Goal: Information Seeking & Learning: Find specific fact

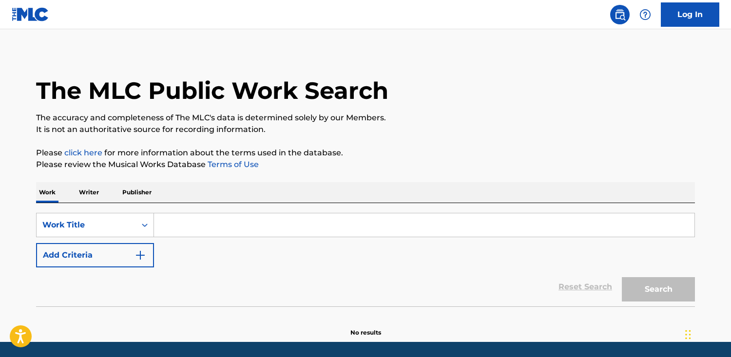
click at [194, 225] on input "Search Form" at bounding box center [424, 225] width 541 height 23
paste input "La noche de los pájaros"
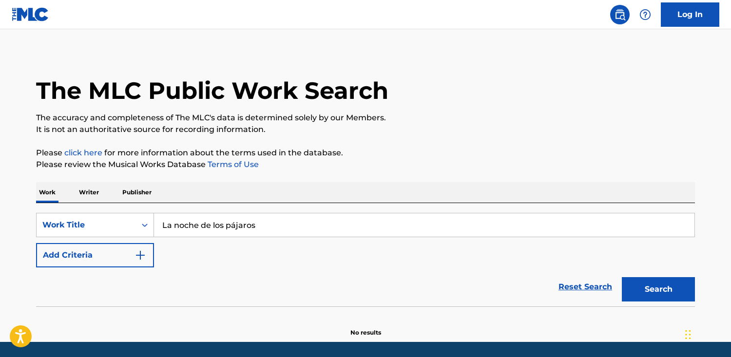
click at [232, 229] on input "La noche de los pájaros" at bounding box center [424, 225] width 541 height 23
click at [234, 226] on input "La noche de los pájaros" at bounding box center [424, 225] width 541 height 23
type input "La noche de los pajaros"
click at [622, 277] on button "Search" at bounding box center [658, 289] width 73 height 24
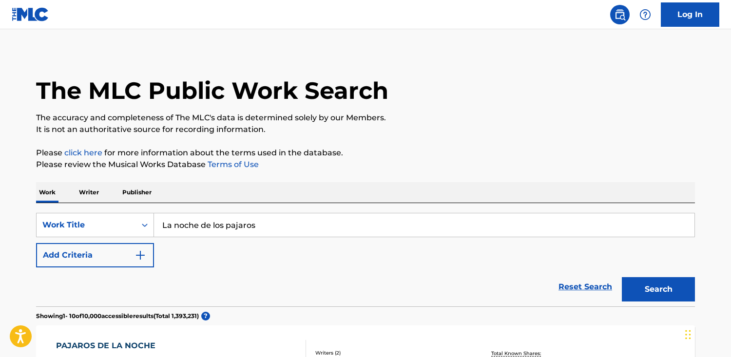
click at [77, 271] on div "Reset Search Search" at bounding box center [365, 287] width 659 height 39
click at [82, 263] on button "Add Criteria" at bounding box center [95, 255] width 118 height 24
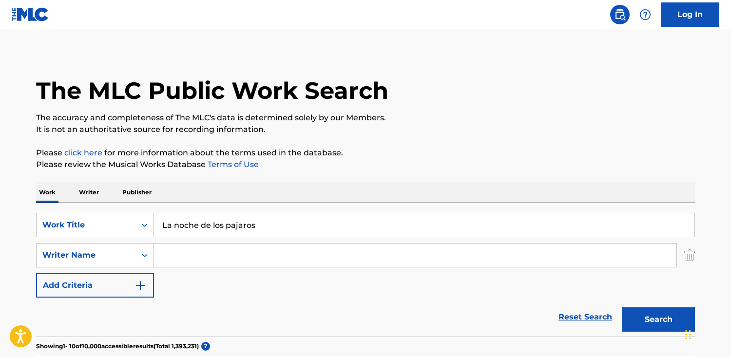
click at [250, 262] on input "Search Form" at bounding box center [415, 255] width 523 height 23
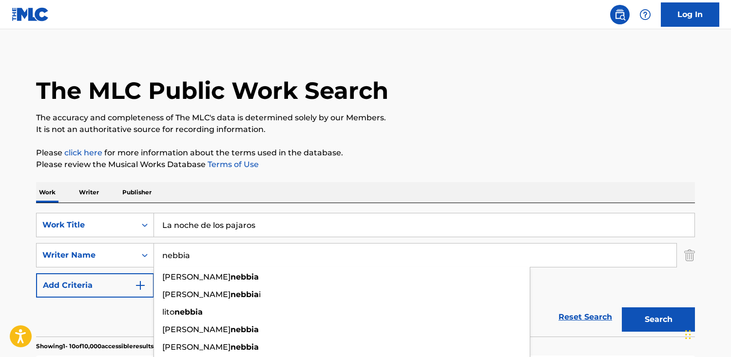
type input "nebbia"
click at [622, 308] on button "Search" at bounding box center [658, 320] width 73 height 24
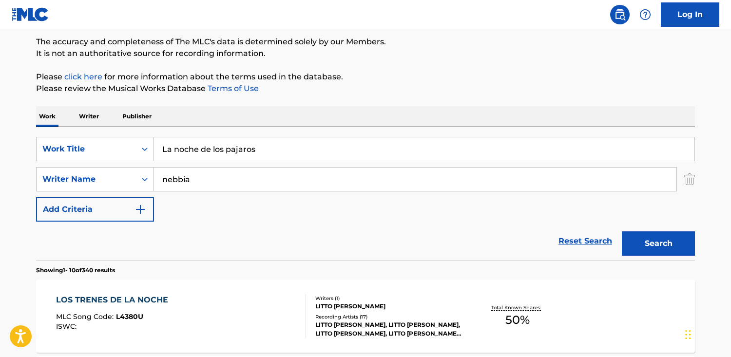
scroll to position [83, 0]
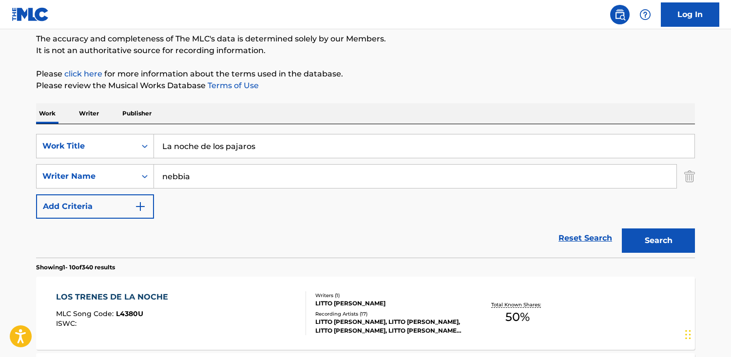
drag, startPoint x: 274, startPoint y: 148, endPoint x: 31, endPoint y: 137, distance: 242.6
type input "la noche de los pajaros"
click at [622, 229] on button "Search" at bounding box center [658, 241] width 73 height 24
click at [201, 301] on div "LOS TRENES DE LA NOCHE MLC Song Code : L4380U ISWC :" at bounding box center [181, 314] width 251 height 44
